Goal: Task Accomplishment & Management: Complete application form

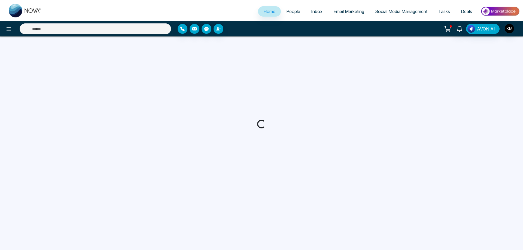
select select "*"
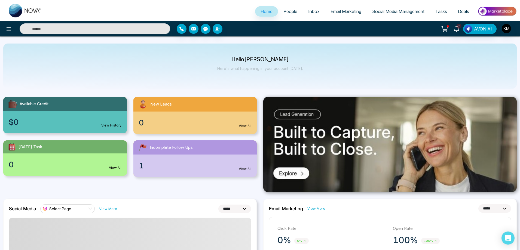
click at [286, 11] on span "People" at bounding box center [290, 11] width 14 height 5
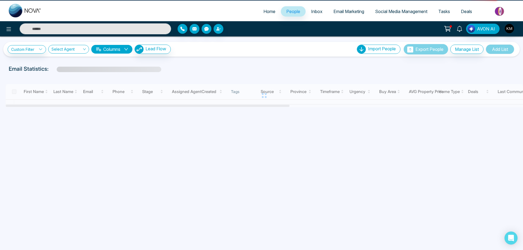
click at [458, 29] on icon at bounding box center [459, 29] width 6 height 6
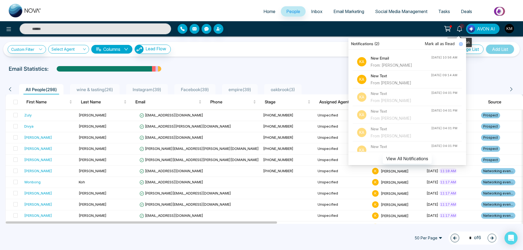
click at [417, 80] on div "From [PERSON_NAME]" at bounding box center [401, 83] width 60 height 6
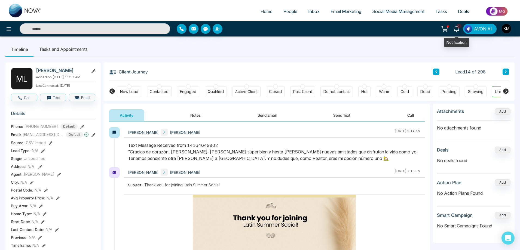
click at [459, 27] on span "1" at bounding box center [459, 26] width 5 height 5
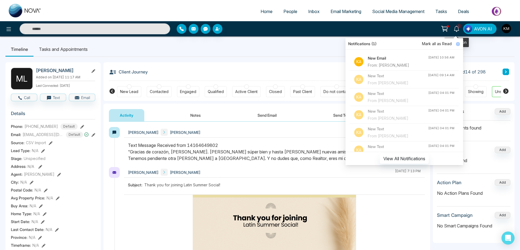
click at [416, 64] on div "From: [PERSON_NAME]" at bounding box center [398, 65] width 60 height 6
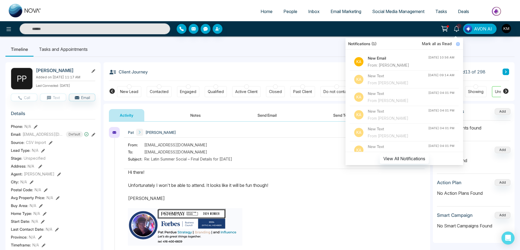
click at [321, 145] on div "From: [EMAIL_ADDRESS][DOMAIN_NAME] To: [EMAIL_ADDRESS][DOMAIN_NAME] Subject: Re…" at bounding box center [274, 152] width 293 height 21
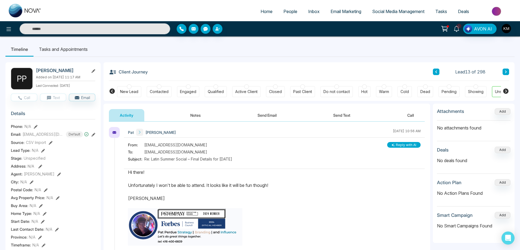
click at [458, 28] on icon at bounding box center [457, 29] width 6 height 6
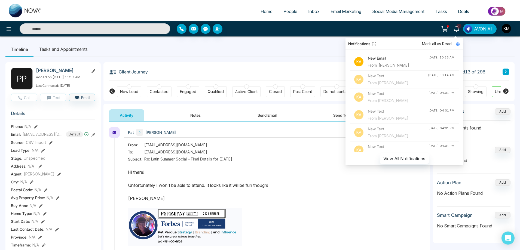
click at [448, 44] on span "Mark all as Read" at bounding box center [437, 44] width 30 height 6
click at [322, 54] on ul "Timeline Tasks and Appointments" at bounding box center [259, 49] width 509 height 15
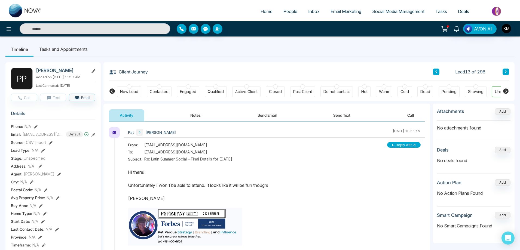
click at [283, 9] on span "People" at bounding box center [290, 11] width 14 height 5
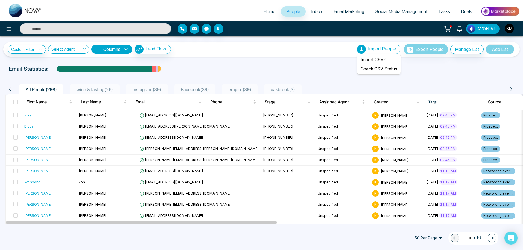
click at [375, 49] on span "Import People" at bounding box center [382, 48] width 28 height 5
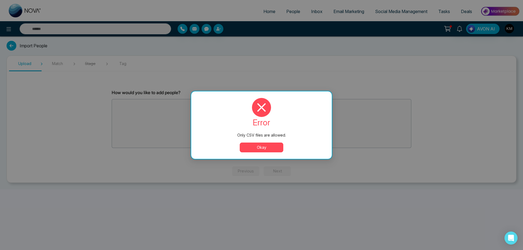
click at [265, 152] on button "Okay" at bounding box center [262, 148] width 44 height 10
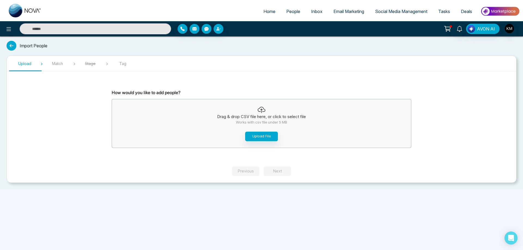
click at [521, 68] on div "Import People Upload Match Stage Tag How would you like to add people? Drag & d…" at bounding box center [261, 112] width 523 height 153
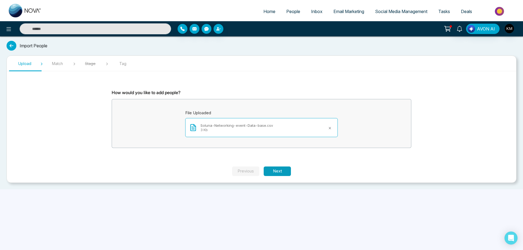
click at [281, 168] on button "Next" at bounding box center [277, 172] width 27 height 10
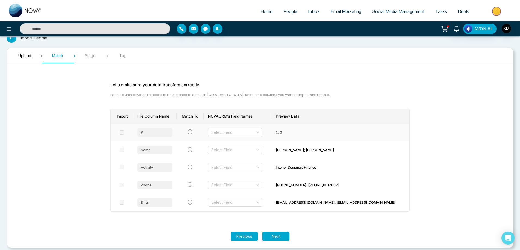
scroll to position [12, 0]
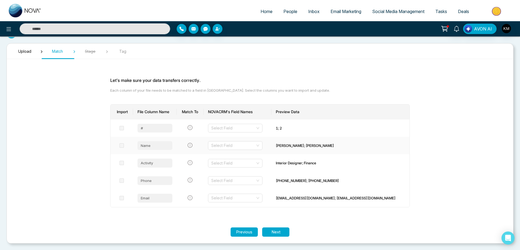
click at [123, 145] on span at bounding box center [122, 146] width 4 height 4
click at [263, 145] on div "Select Field" at bounding box center [235, 145] width 54 height 9
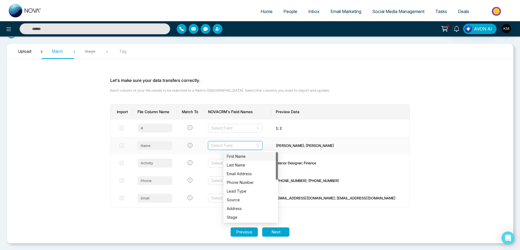
click at [252, 157] on div "First Name" at bounding box center [251, 157] width 48 height 6
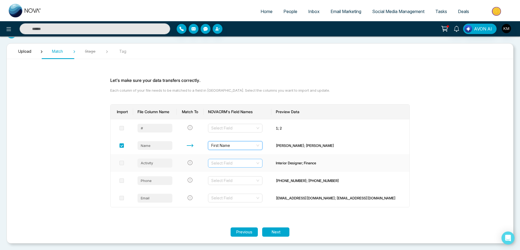
click at [255, 163] on input "search" at bounding box center [233, 163] width 44 height 8
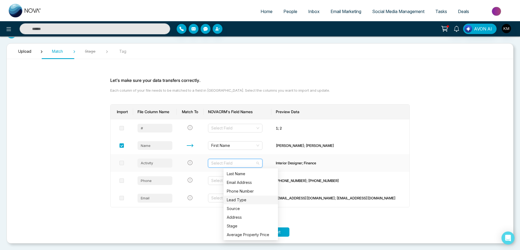
click at [249, 200] on div "Lead Type" at bounding box center [251, 200] width 48 height 6
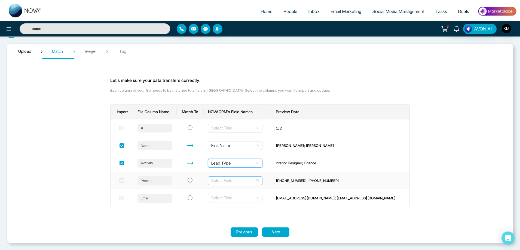
click at [255, 181] on input "search" at bounding box center [233, 181] width 44 height 8
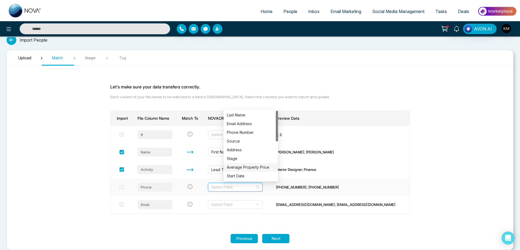
scroll to position [0, 0]
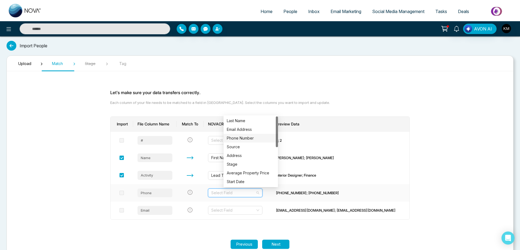
click at [248, 141] on div "Phone Number" at bounding box center [251, 138] width 48 height 6
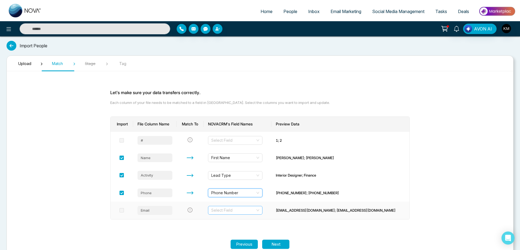
click at [255, 214] on input "search" at bounding box center [233, 210] width 44 height 8
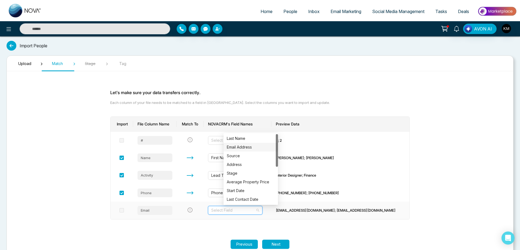
click at [256, 147] on div "Email Address" at bounding box center [251, 147] width 48 height 6
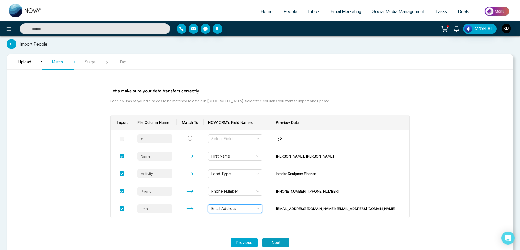
scroll to position [12, 0]
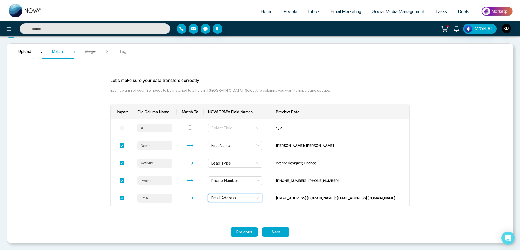
click at [279, 228] on button "Next" at bounding box center [275, 233] width 27 height 10
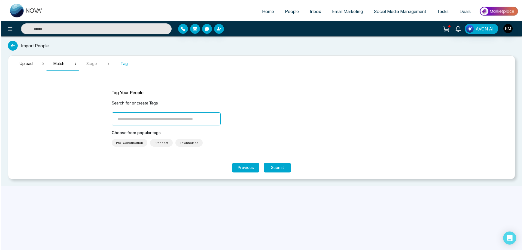
scroll to position [0, 0]
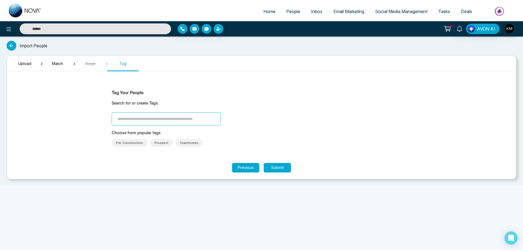
click at [155, 121] on input "search" at bounding box center [166, 118] width 109 height 13
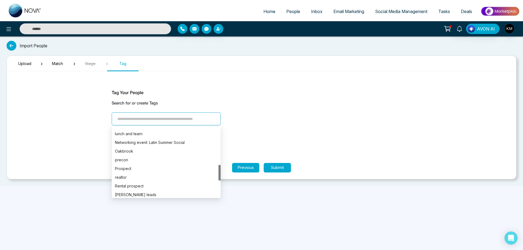
scroll to position [136, 0]
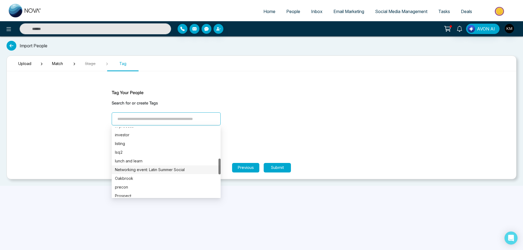
click at [169, 168] on div "Networking event: Latin Summer Social" at bounding box center [166, 170] width 102 height 6
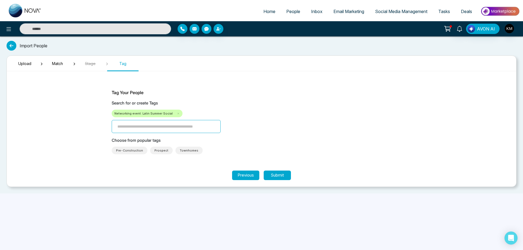
click at [178, 128] on input "search" at bounding box center [166, 126] width 109 height 13
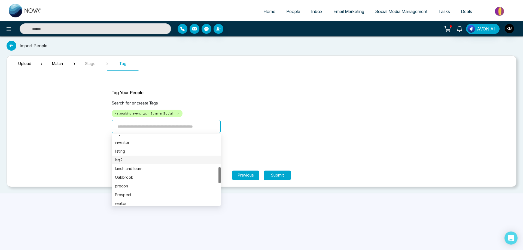
click at [288, 153] on div "Pre-Construction Prospect Townhomes" at bounding box center [262, 151] width 300 height 8
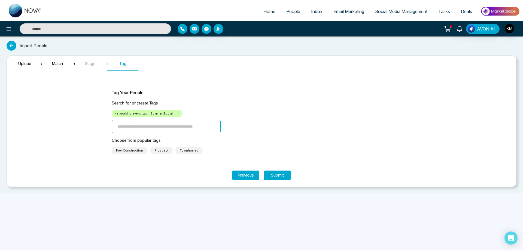
click at [281, 177] on button "Submit" at bounding box center [277, 176] width 27 height 10
